Goal: Task Accomplishment & Management: Use online tool/utility

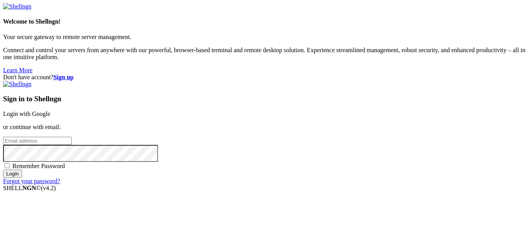
click at [357, 110] on div "Sign in to Shellngn Login with Google or continue with email: Remember Password…" at bounding box center [264, 133] width 523 height 104
click at [72, 137] on input "email" at bounding box center [37, 141] width 69 height 8
type input "[EMAIL_ADDRESS][DOMAIN_NAME]"
click at [3, 170] on input "Login" at bounding box center [12, 174] width 19 height 8
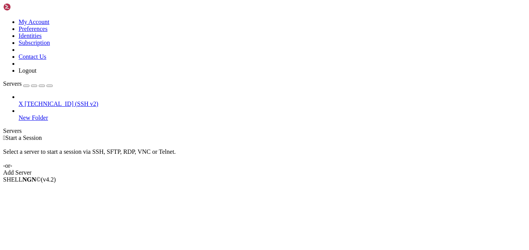
click at [23, 101] on span "X" at bounding box center [21, 104] width 5 height 7
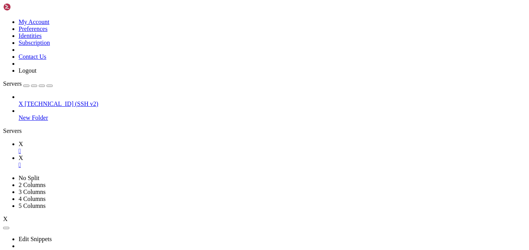
scroll to position [35, 0]
type input "/root"
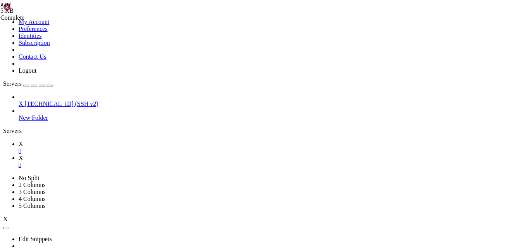
type textarea "const playstation = await postUserData("
type textarea ":"
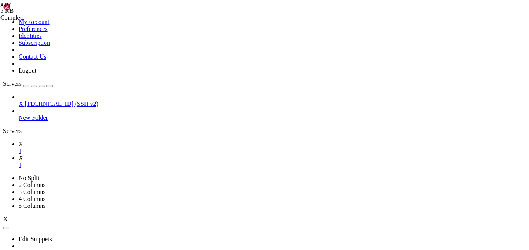
scroll to position [187, 0]
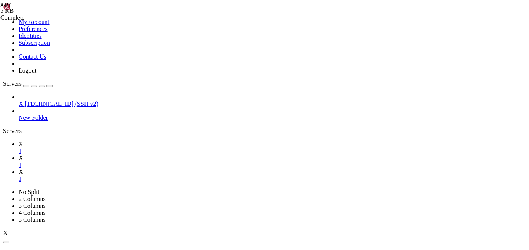
click at [175, 169] on link "X " at bounding box center [272, 176] width 507 height 14
click at [179, 176] on div "" at bounding box center [272, 179] width 507 height 7
drag, startPoint x: 192, startPoint y: 61, endPoint x: 223, endPoint y: 60, distance: 30.6
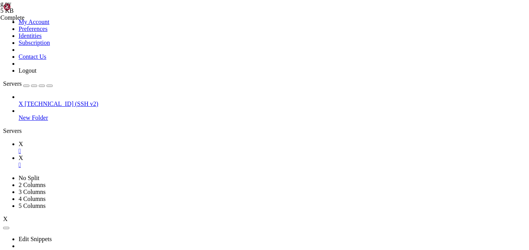
paste textarea "s"
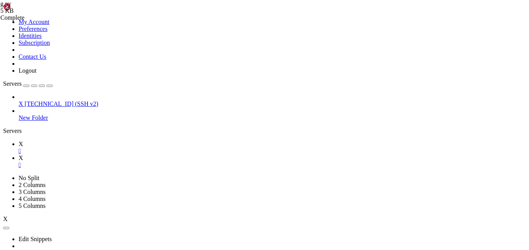
type textarea "def read_usernames(filename="usernamess.txt"):"
type input "usernames"
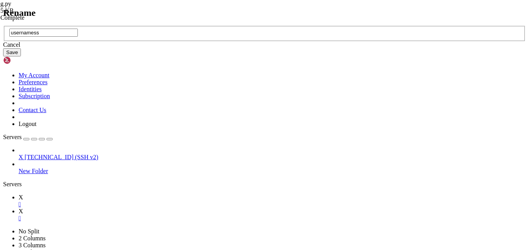
type input "usernamess"
click at [21, 57] on button "Save" at bounding box center [12, 52] width 18 height 8
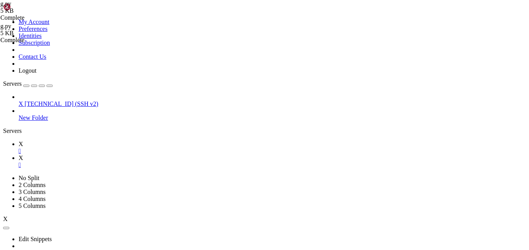
type textarea "usernames = read_usernames("usernamess.txt")[:10000"
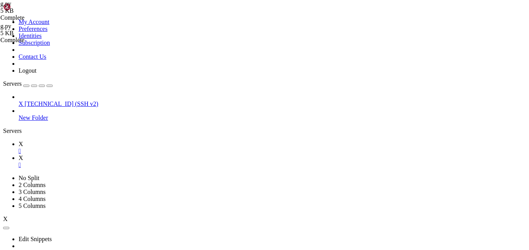
click at [103, 141] on link "X " at bounding box center [272, 148] width 507 height 14
click at [129, 155] on link "X " at bounding box center [272, 162] width 507 height 14
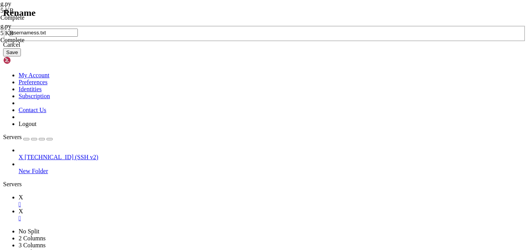
type input "usernamess.txt"
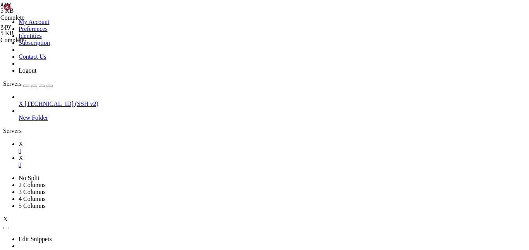
scroll to position [0, 0]
click at [113, 141] on link "X " at bounding box center [272, 148] width 507 height 14
click at [137, 155] on link "X " at bounding box center [272, 162] width 507 height 14
click at [103, 141] on link "X " at bounding box center [272, 148] width 507 height 14
click at [132, 155] on link "X " at bounding box center [272, 162] width 507 height 14
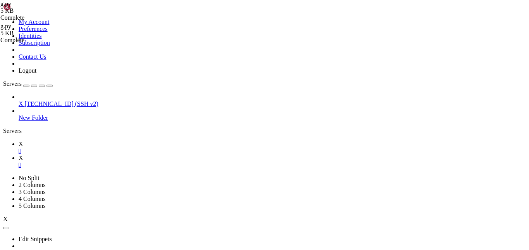
click at [19, 141] on icon at bounding box center [19, 144] width 0 height 7
click at [134, 155] on link "X " at bounding box center [272, 162] width 507 height 14
click at [106, 141] on link "X " at bounding box center [272, 148] width 507 height 14
click at [131, 155] on link "X " at bounding box center [272, 162] width 507 height 14
click at [23, 141] on span "X" at bounding box center [21, 144] width 5 height 7
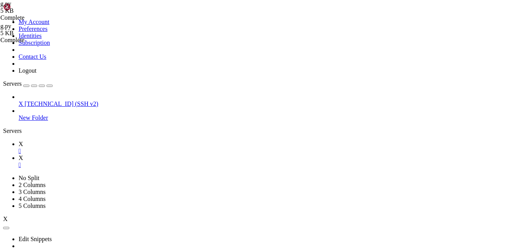
click at [135, 155] on link "X " at bounding box center [272, 162] width 507 height 14
click at [110, 141] on link "X " at bounding box center [272, 148] width 507 height 14
click at [19, 155] on icon at bounding box center [19, 158] width 0 height 7
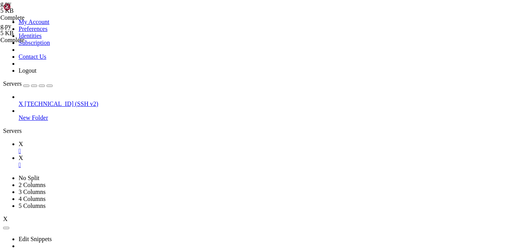
click at [3, 135] on div at bounding box center [3, 135] width 0 height 0
click at [102, 141] on link "X " at bounding box center [272, 148] width 507 height 14
click at [132, 155] on link "X " at bounding box center [272, 162] width 507 height 14
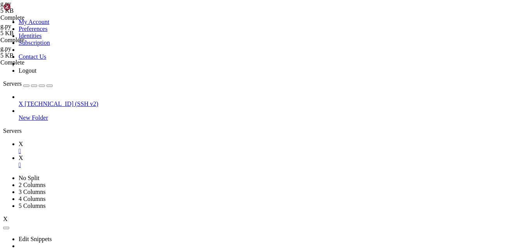
scroll to position [97, 0]
click at [106, 141] on link "X " at bounding box center [272, 148] width 507 height 14
click at [19, 155] on icon at bounding box center [19, 158] width 0 height 7
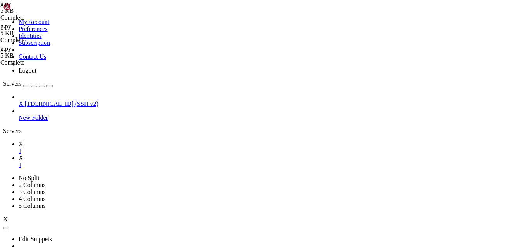
type textarea "def fetch_profiles(user_ids, proxies):"
click at [19, 141] on icon at bounding box center [19, 144] width 0 height 7
type input "worker"
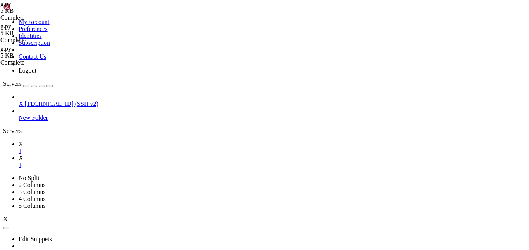
click at [19, 155] on icon at bounding box center [19, 158] width 0 height 7
click at [104, 141] on link "X " at bounding box center [272, 148] width 507 height 14
click at [23, 155] on span "X" at bounding box center [21, 158] width 5 height 7
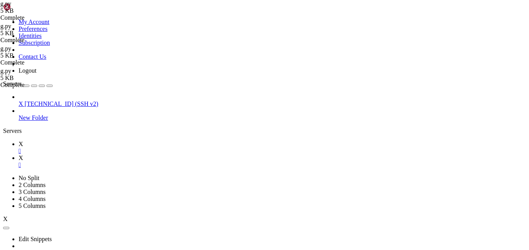
type textarea "bigpike54:None,None"
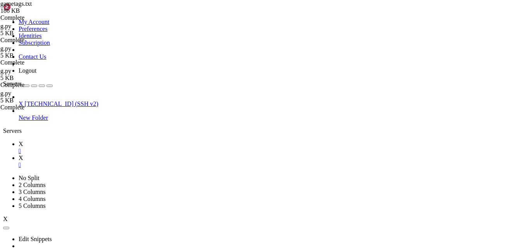
type input "roblox"
type textarea "KryptoDigital:None,None"
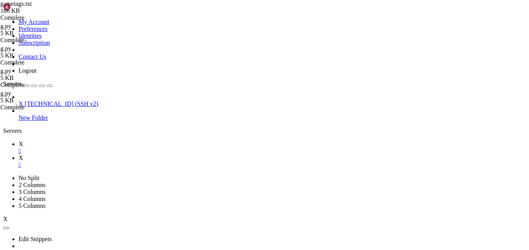
type textarea "KryptoDigital:None,None"
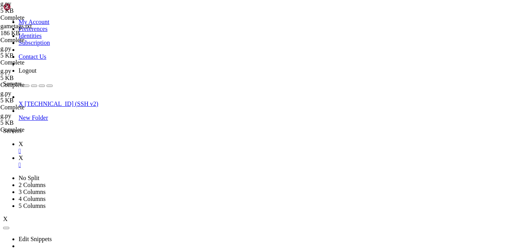
scroll to position [319, 0]
drag, startPoint x: 193, startPoint y: 110, endPoint x: 269, endPoint y: 109, distance: 76.7
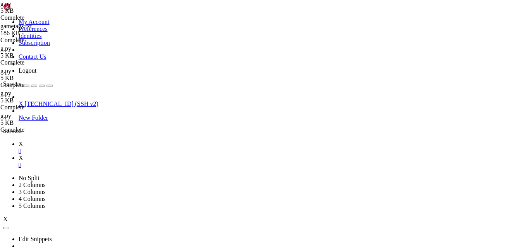
type textarea ""User-Agent": "Roblox/PS5 ROBLOX PS5 App [TECHNICAL_ID]",#"Roblox/XboxOne Roblo…"
click at [111, 141] on link "X " at bounding box center [272, 148] width 507 height 14
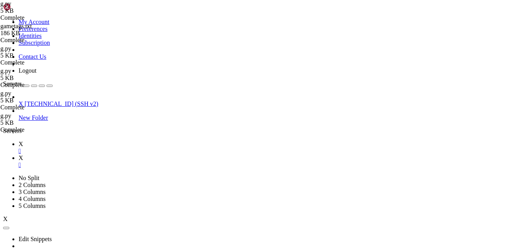
scroll to position [0, 0]
click at [130, 155] on link "X " at bounding box center [272, 162] width 507 height 14
click at [113, 141] on link "X " at bounding box center [272, 148] width 507 height 14
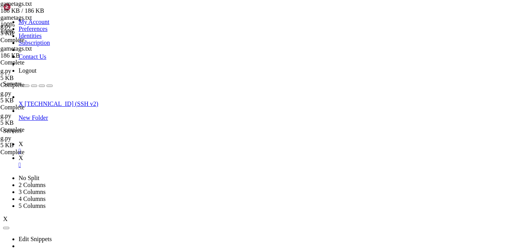
click at [130, 155] on link "X " at bounding box center [272, 162] width 507 height 14
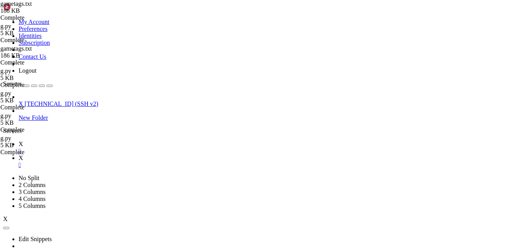
type textarea "interve:None,None"
type input "mrflim"
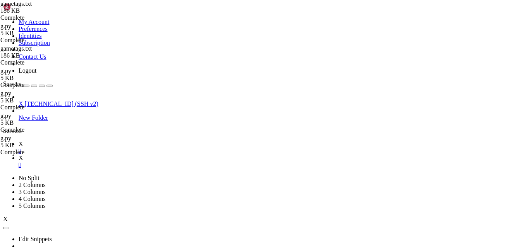
scroll to position [11357, 0]
type input "[PERSON_NAME]"
type input "simbui"
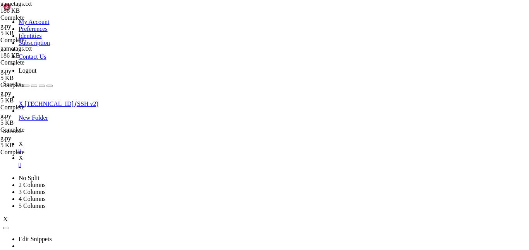
click at [19, 141] on icon at bounding box center [19, 144] width 0 height 7
click at [129, 155] on link "X " at bounding box center [272, 162] width 507 height 14
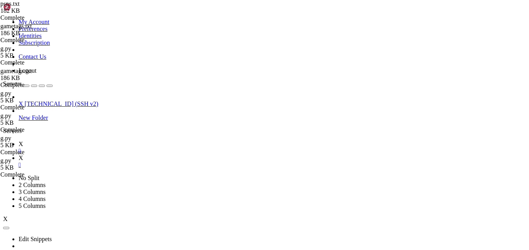
type textarea "Swordmaker:None,None"
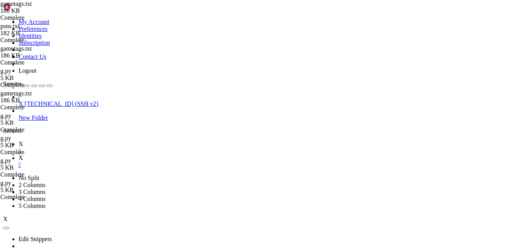
type textarea "Floppa98:None,None"
type input "Swordmaker"
type textarea "InstantTacos:InstantTacos,2533274902632411"
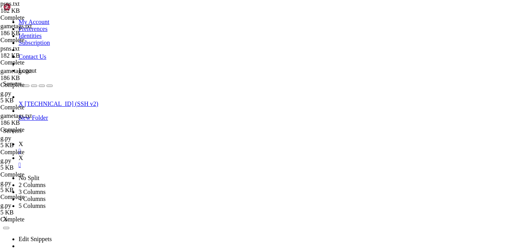
scroll to position [844, 0]
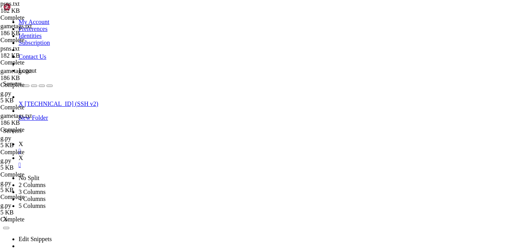
scroll to position [1006, 0]
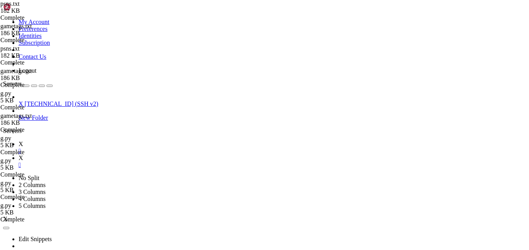
scroll to position [1041, 0]
type textarea "gordep90:None,None"
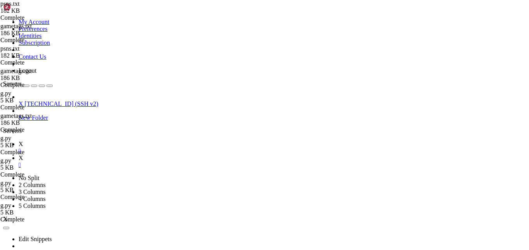
scroll to position [1128, 0]
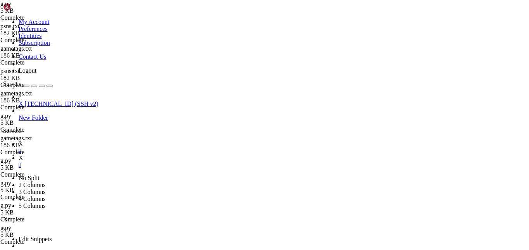
scroll to position [396, 0]
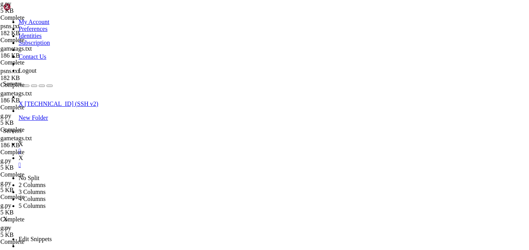
scroll to position [0, 3]
drag, startPoint x: 158, startPoint y: 93, endPoint x: 245, endPoint y: 94, distance: 87.1
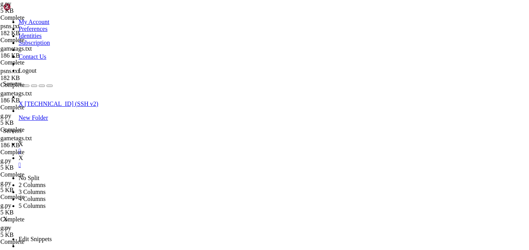
type textarea ""User-Agent": "Roblox/XboxOne Roblox Xbox App 1.0.0",#"Roblox/PS5 ROBLOX PS5 Ap…"
click at [102, 141] on link "X " at bounding box center [272, 148] width 507 height 14
click at [136, 155] on link "X " at bounding box center [272, 162] width 507 height 14
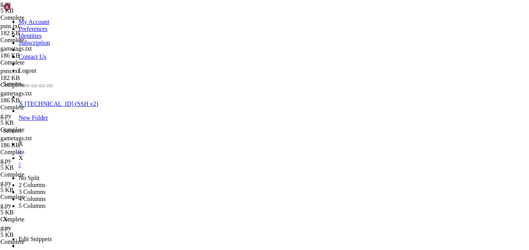
scroll to position [403, 0]
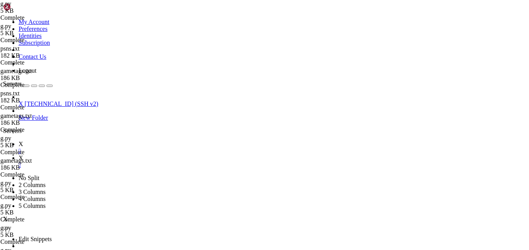
scroll to position [388, 0]
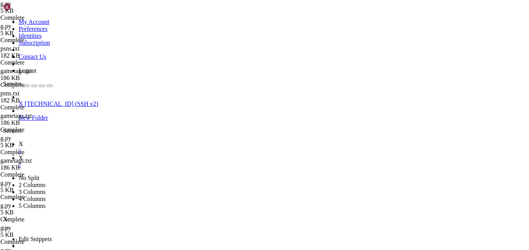
type textarea "usernames = read_usernames("usernamess.txt")[:50000]"
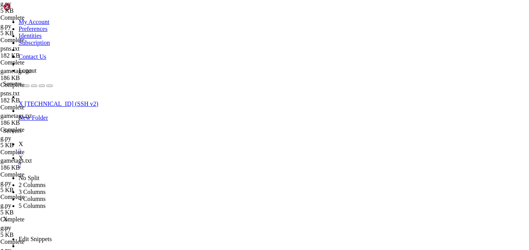
click at [114, 141] on link "X " at bounding box center [272, 148] width 507 height 14
click at [132, 155] on link "X " at bounding box center [272, 162] width 507 height 14
click at [101, 141] on link "X " at bounding box center [272, 148] width 507 height 14
click at [129, 155] on link "X " at bounding box center [272, 162] width 507 height 14
click at [19, 141] on icon at bounding box center [19, 144] width 0 height 7
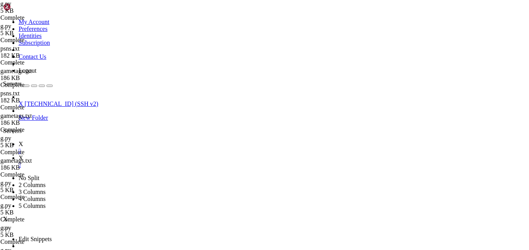
click at [138, 155] on link "X " at bounding box center [272, 162] width 507 height 14
click at [102, 141] on link "X " at bounding box center [272, 148] width 507 height 14
click at [137, 155] on link "X " at bounding box center [272, 162] width 507 height 14
click at [108, 141] on link "X " at bounding box center [272, 148] width 507 height 14
click at [134, 155] on link "X " at bounding box center [272, 162] width 507 height 14
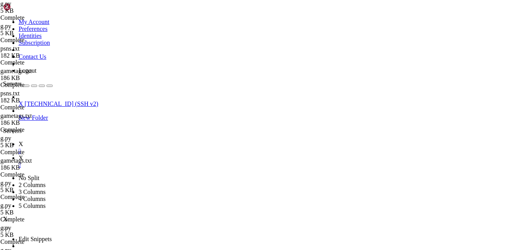
click at [105, 141] on link "X " at bounding box center [272, 148] width 507 height 14
click at [130, 155] on link "X " at bounding box center [272, 162] width 507 height 14
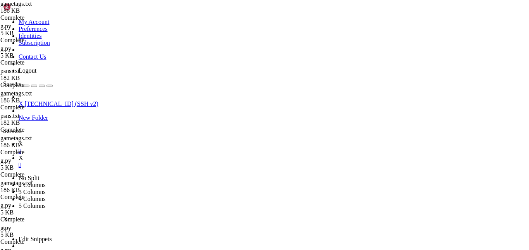
type textarea "WKL3:None,None"
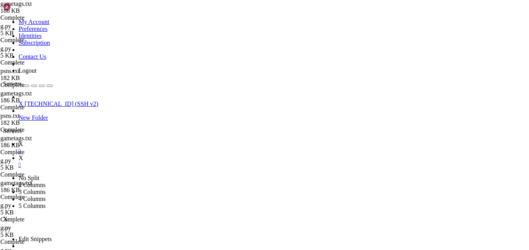
type textarea "FrenchSkylette:None,None"
click at [19, 141] on icon at bounding box center [19, 144] width 0 height 7
click at [132, 155] on link "X " at bounding box center [272, 162] width 507 height 14
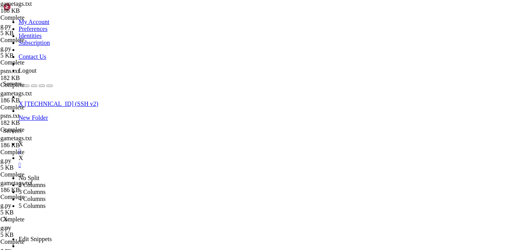
click at [19, 141] on icon at bounding box center [19, 144] width 0 height 7
click at [129, 155] on link "X " at bounding box center [272, 162] width 507 height 14
click at [99, 141] on link "X " at bounding box center [272, 148] width 507 height 14
click at [136, 155] on link "X " at bounding box center [272, 162] width 507 height 14
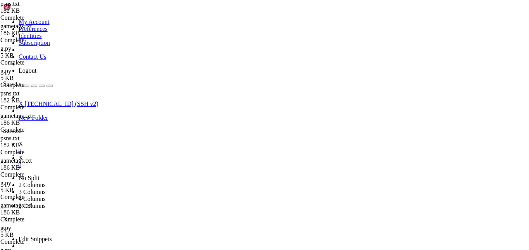
scroll to position [38, 0]
click at [19, 141] on icon at bounding box center [19, 144] width 0 height 7
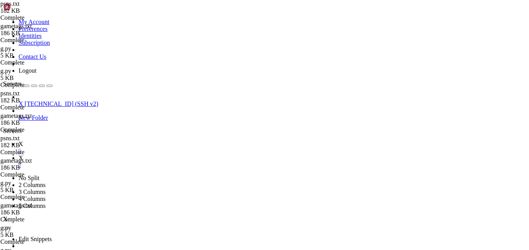
click at [132, 155] on link "X " at bounding box center [272, 162] width 507 height 14
type textarea "Sharkbait333:None,None"
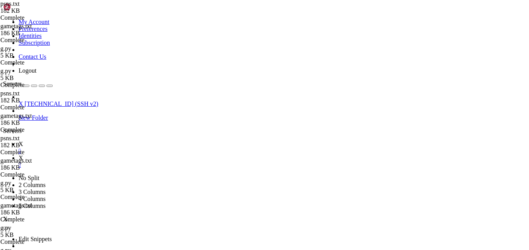
type textarea "Cruss Kilderstrohe:[PERSON_NAME],3516027500673505595"
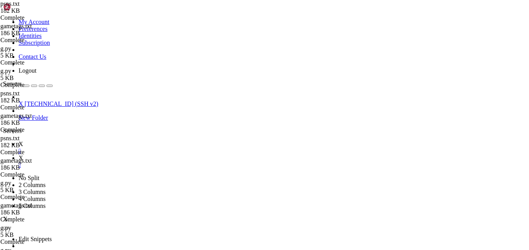
scroll to position [11583, 0]
click at [114, 141] on link "X " at bounding box center [272, 148] width 507 height 14
type input "-"
click at [133, 155] on link "X " at bounding box center [272, 162] width 507 height 14
click at [19, 141] on icon at bounding box center [19, 144] width 0 height 7
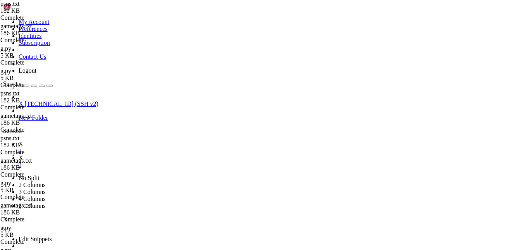
click at [138, 155] on link "X " at bounding box center [272, 162] width 507 height 14
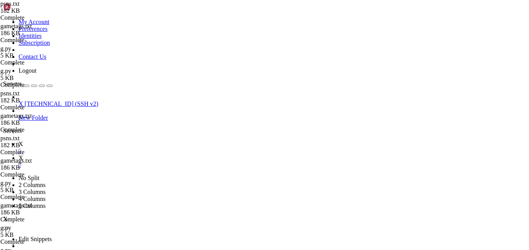
type textarea "smiIie:None,None blahsawesome:None,None"
click at [112, 141] on link "X " at bounding box center [272, 148] width 507 height 14
click at [135, 155] on link "X " at bounding box center [272, 162] width 507 height 14
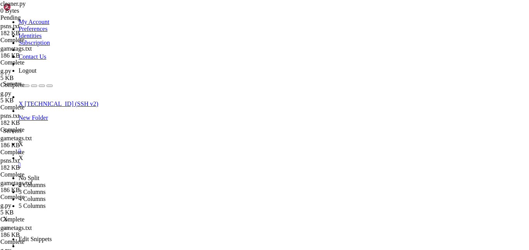
click at [107, 141] on link "X " at bounding box center [272, 148] width 507 height 14
click at [143, 155] on link "X " at bounding box center [272, 162] width 507 height 14
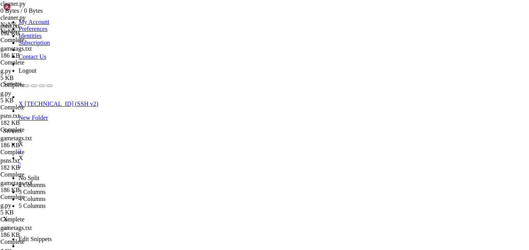
click at [19, 141] on icon at bounding box center [19, 144] width 0 height 7
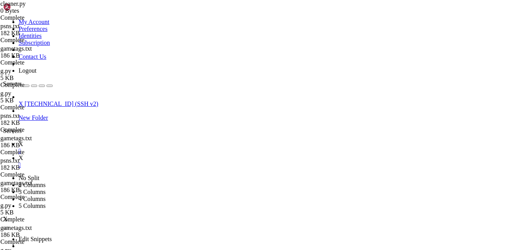
click at [139, 155] on link "X " at bounding box center [272, 162] width 507 height 14
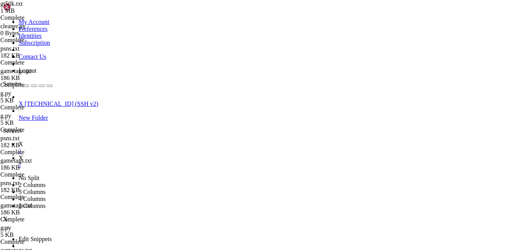
scroll to position [21, 0]
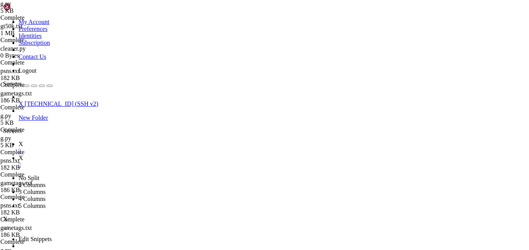
type textarea ""User-Agent": "Roblox/PS5 ROBLOX PS5 App [TECHNICAL_ID]",#"Roblox/XboxOne Roblo…"
click at [19, 141] on icon at bounding box center [19, 144] width 0 height 7
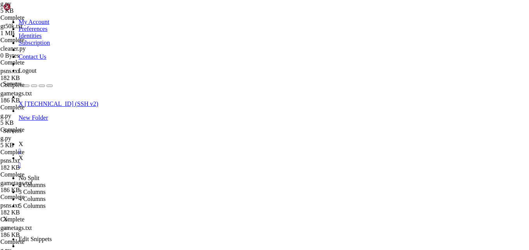
scroll to position [56, 0]
click at [140, 155] on link "X " at bounding box center [272, 162] width 507 height 14
click at [23, 141] on span "X" at bounding box center [21, 144] width 5 height 7
click at [134, 155] on link "X " at bounding box center [272, 162] width 507 height 14
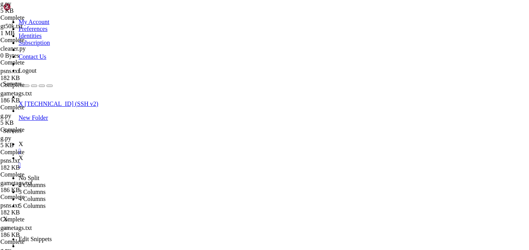
click at [102, 141] on link "X " at bounding box center [272, 148] width 507 height 14
click at [129, 155] on link "X " at bounding box center [272, 162] width 507 height 14
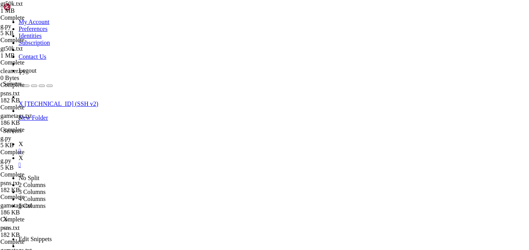
type textarea "IIIGhostIII:None,None"
click at [103, 141] on link "X " at bounding box center [272, 148] width 507 height 14
click at [23, 155] on span "X" at bounding box center [21, 158] width 5 height 7
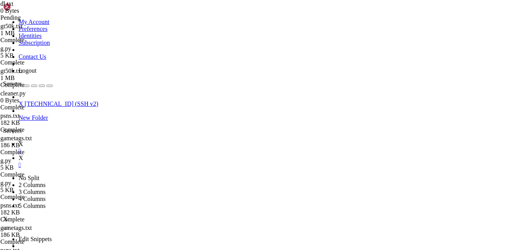
click at [110, 141] on link "X " at bounding box center [272, 148] width 507 height 14
click at [19, 155] on icon at bounding box center [19, 158] width 0 height 7
click at [19, 141] on icon at bounding box center [19, 144] width 0 height 7
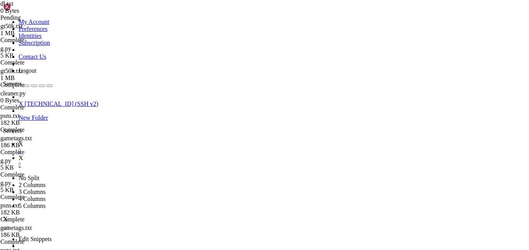
scroll to position [105, 0]
click at [19, 155] on icon at bounding box center [19, 158] width 0 height 7
type textarea "\n"
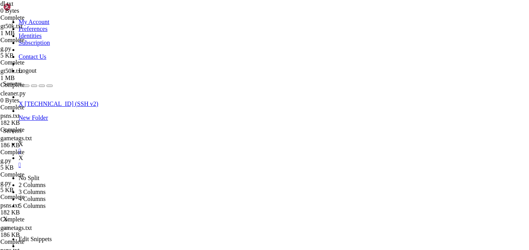
scroll to position [12480, 0]
type textarea "IIIGhostIII:None,None"
